Goal: Information Seeking & Learning: Learn about a topic

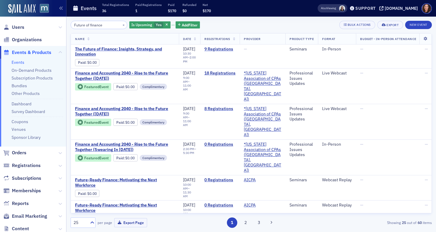
click at [87, 22] on input "Future of finance" at bounding box center [99, 25] width 57 height 8
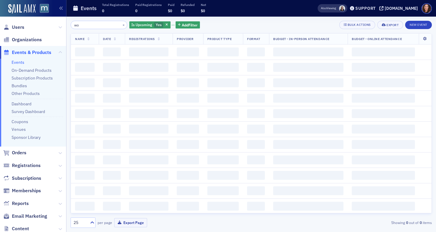
type input "w"
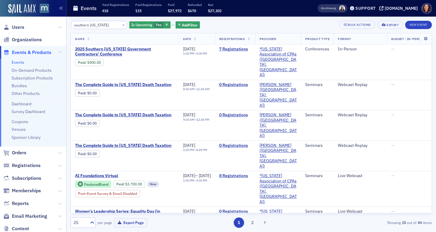
type input "southern maryland"
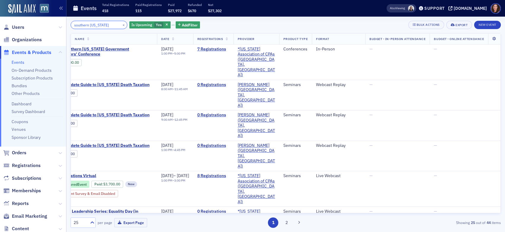
scroll to position [0, 48]
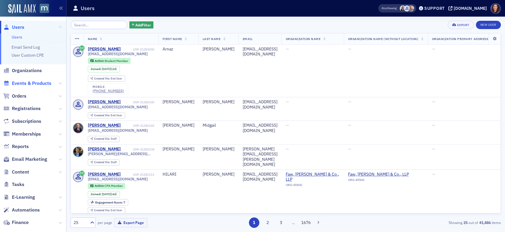
click at [33, 83] on span "Events & Products" at bounding box center [31, 83] width 39 height 7
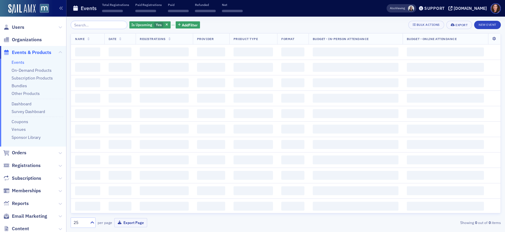
click at [91, 25] on input "search" at bounding box center [99, 25] width 57 height 8
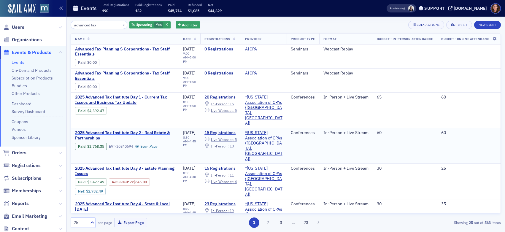
type input "advanced tax"
click at [139, 130] on span "2025 Advanced Tax Institute Day 2 - Real Estate & Partnerships" at bounding box center [125, 135] width 100 height 10
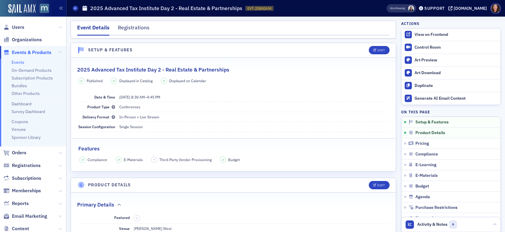
click at [17, 61] on link "Events" at bounding box center [18, 62] width 13 height 5
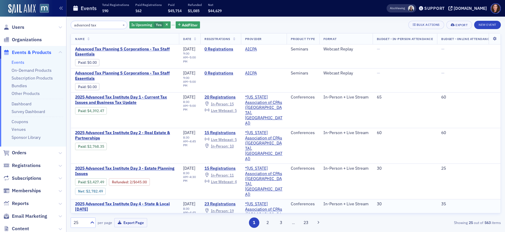
click at [148, 199] on td "2025 Advanced Tax Institute Day 4 - State & Local [DATE] Paid : $4,111.69 Refun…" at bounding box center [125, 217] width 108 height 36
click at [148, 201] on span "2025 Advanced Tax Institute Day 4 - State & Local [DATE]" at bounding box center [125, 206] width 100 height 10
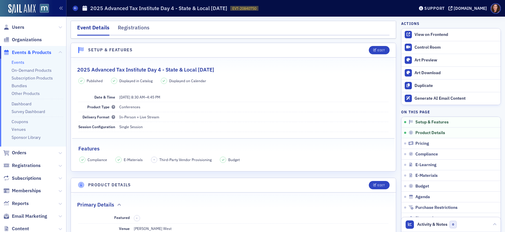
scroll to position [0, 0]
click at [412, 31] on link "View on Frontend" at bounding box center [450, 34] width 99 height 12
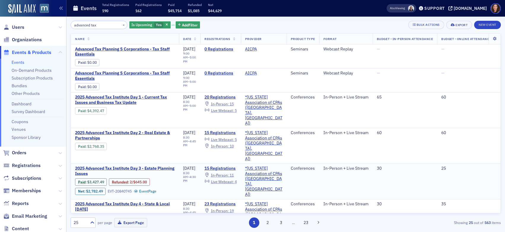
click at [143, 166] on span "2025 Advanced Tax Institute Day 3 - Estate Planning Issues" at bounding box center [125, 171] width 100 height 10
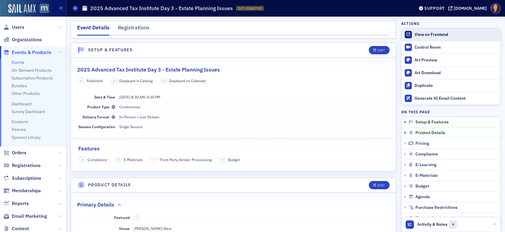
click at [422, 34] on div "View on Frontend" at bounding box center [455, 34] width 83 height 5
click at [21, 61] on link "Events" at bounding box center [18, 62] width 13 height 5
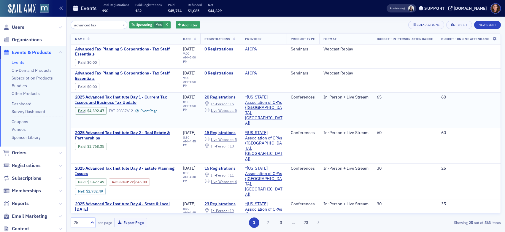
click at [156, 96] on span "2025 Advanced Tax Institute Day 1 - Current Tax Issues and Business Tax Update" at bounding box center [125, 100] width 100 height 10
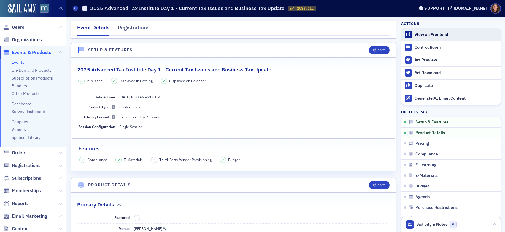
click at [414, 35] on div "View on Frontend" at bounding box center [455, 34] width 83 height 5
click at [22, 62] on link "Events" at bounding box center [18, 62] width 13 height 5
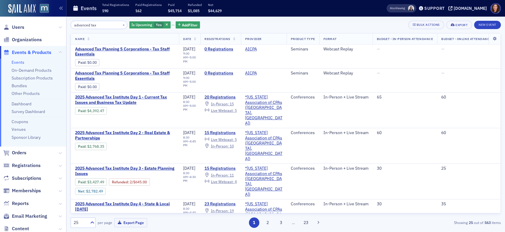
click at [414, 9] on span at bounding box center [411, 8] width 6 height 6
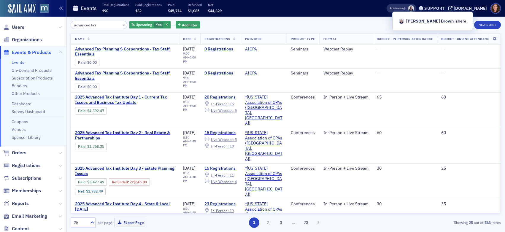
click at [362, 9] on div "Events Total Registrations 190 Paid Registrations 162 Paid $45,714 Refunded $1,…" at bounding box center [220, 9] width 295 height 16
